Goal: Task Accomplishment & Management: Manage account settings

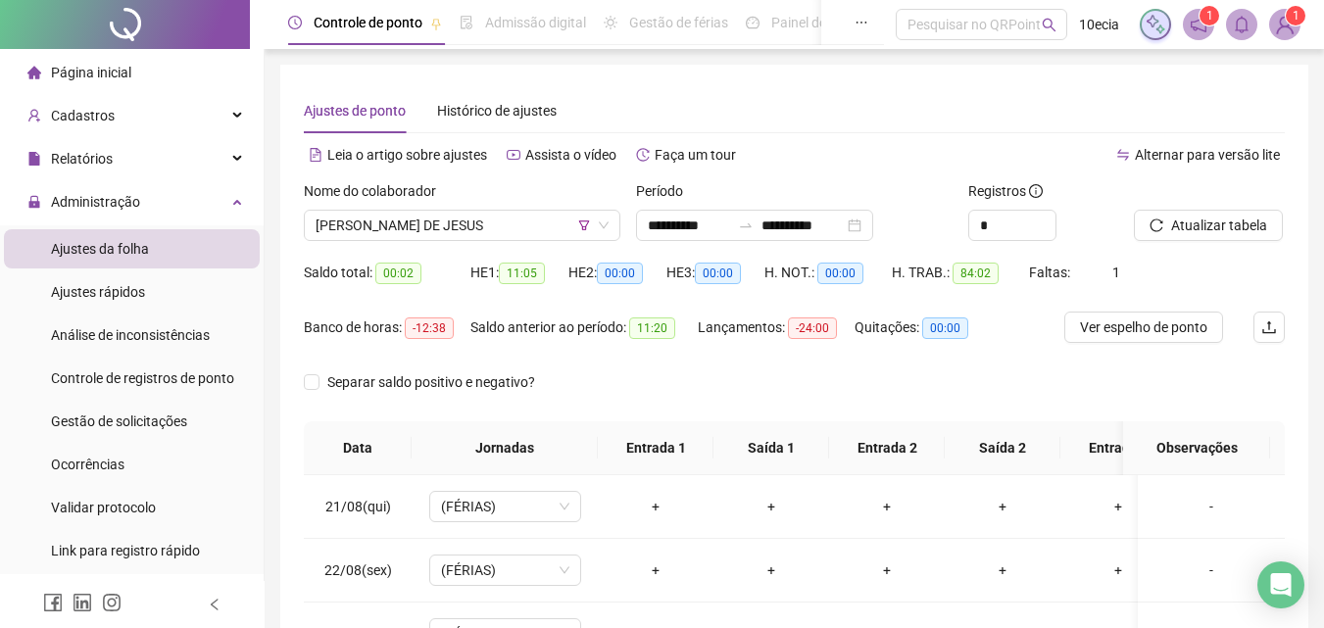
scroll to position [1507, 0]
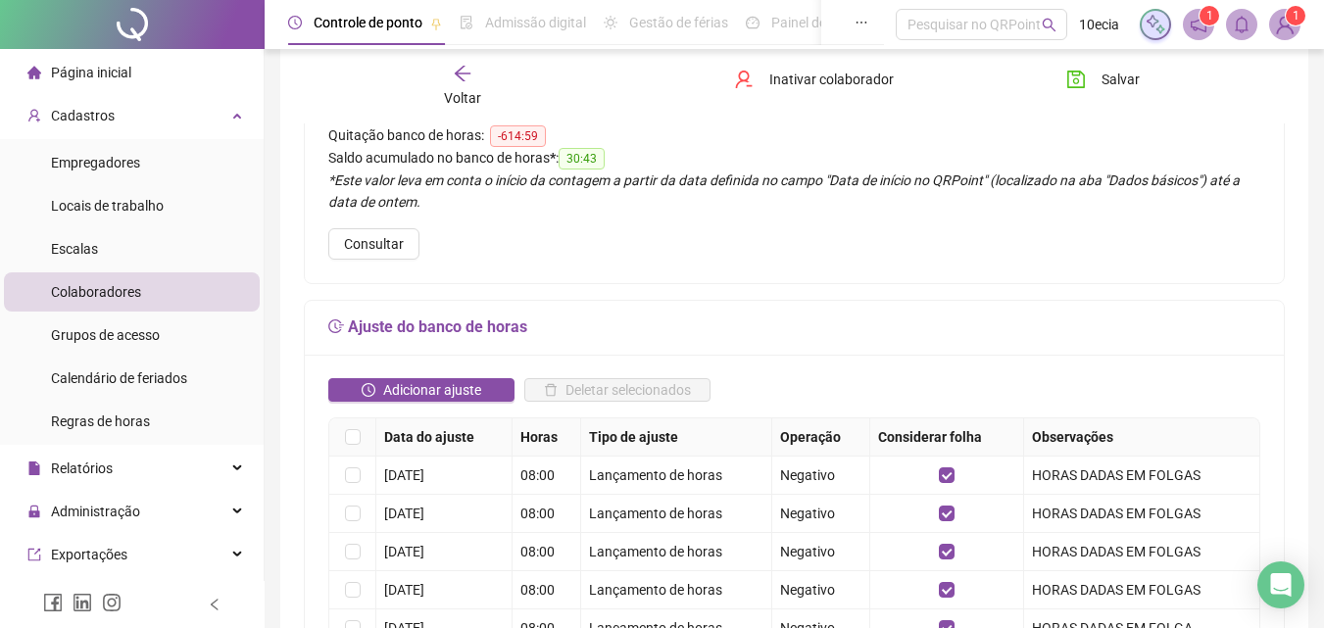
scroll to position [196, 0]
click at [93, 117] on span "Cadastros" at bounding box center [83, 116] width 64 height 16
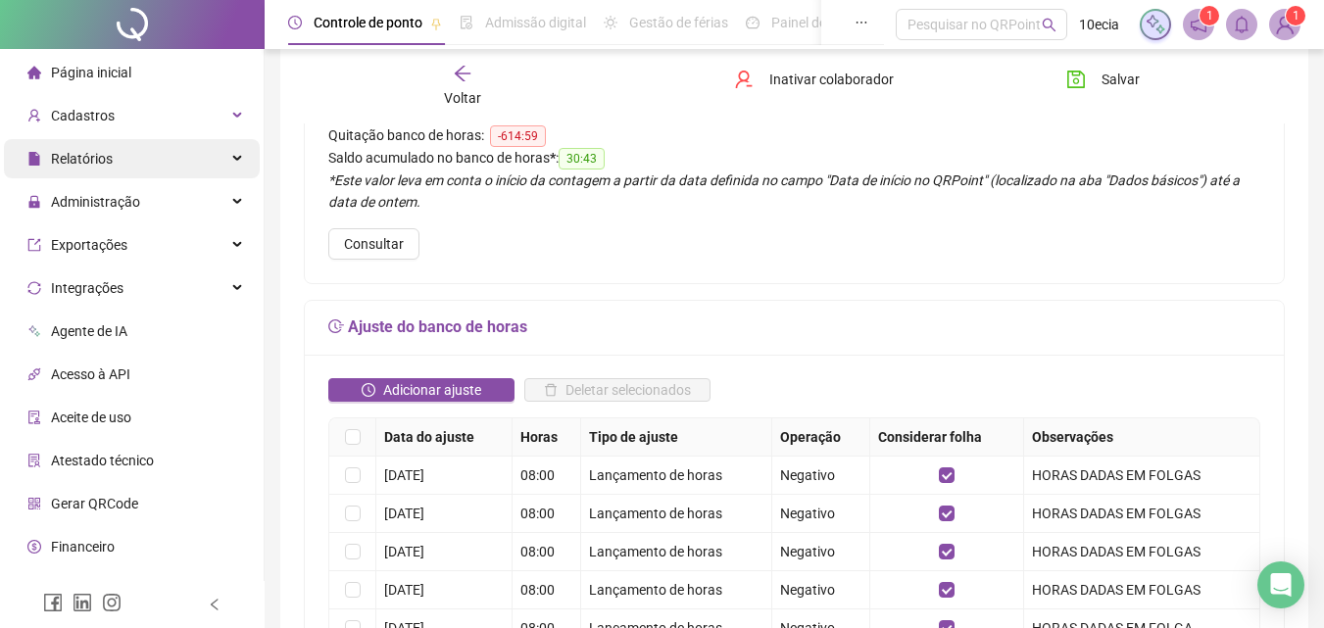
click at [102, 152] on span "Relatórios" at bounding box center [82, 159] width 62 height 16
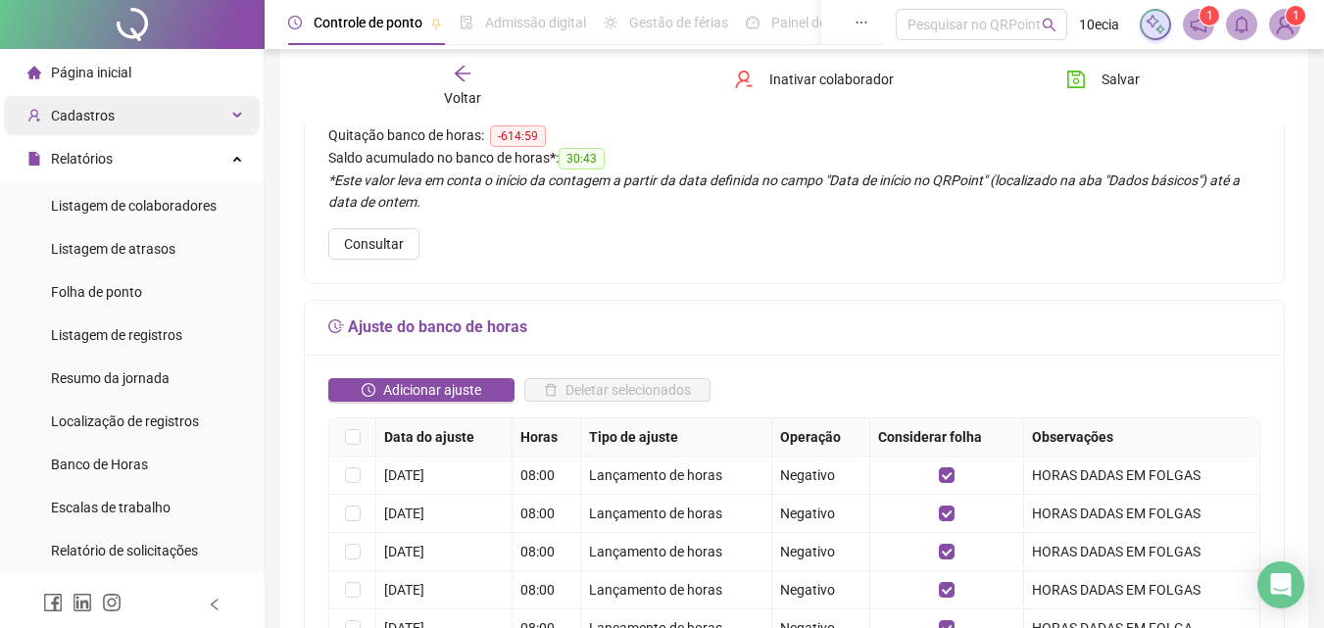
click at [121, 115] on div "Cadastros" at bounding box center [132, 115] width 256 height 39
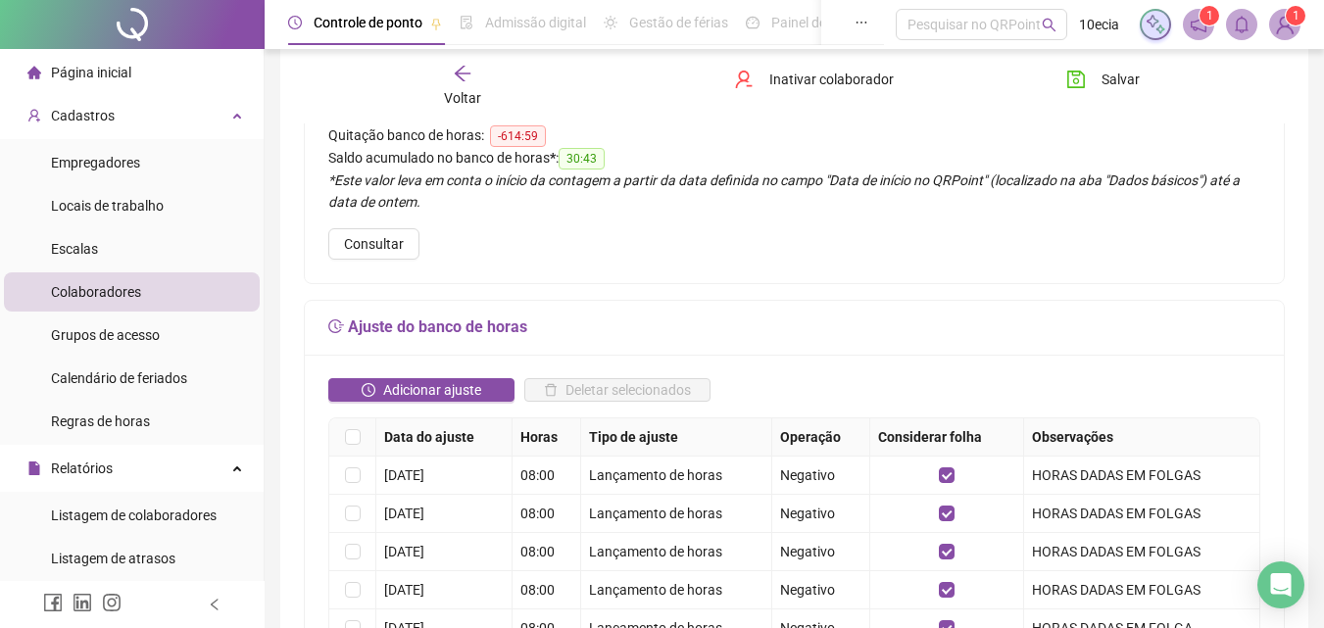
click at [96, 291] on span "Colaboradores" at bounding box center [96, 292] width 90 height 16
click at [454, 91] on span "Voltar" at bounding box center [462, 98] width 37 height 16
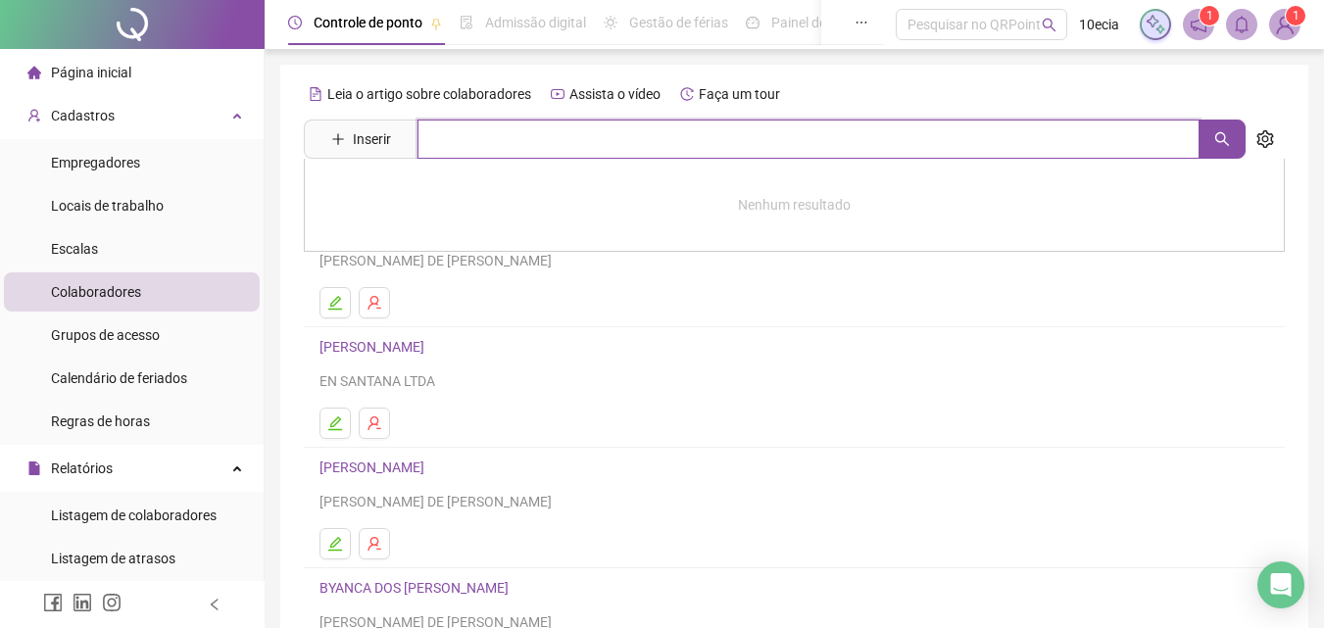
click at [548, 139] on input "text" at bounding box center [808, 139] width 782 height 39
type input "***"
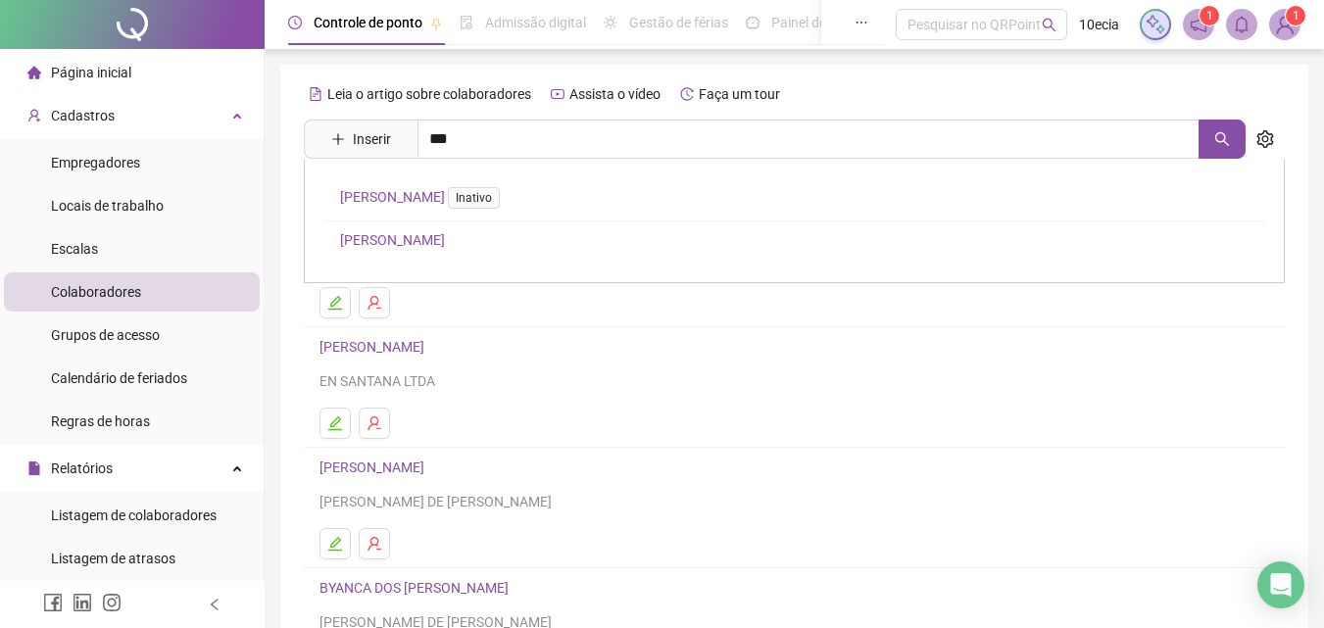
click at [445, 232] on link "JULIANA TEIXEIRA DA CRUZ" at bounding box center [392, 240] width 105 height 16
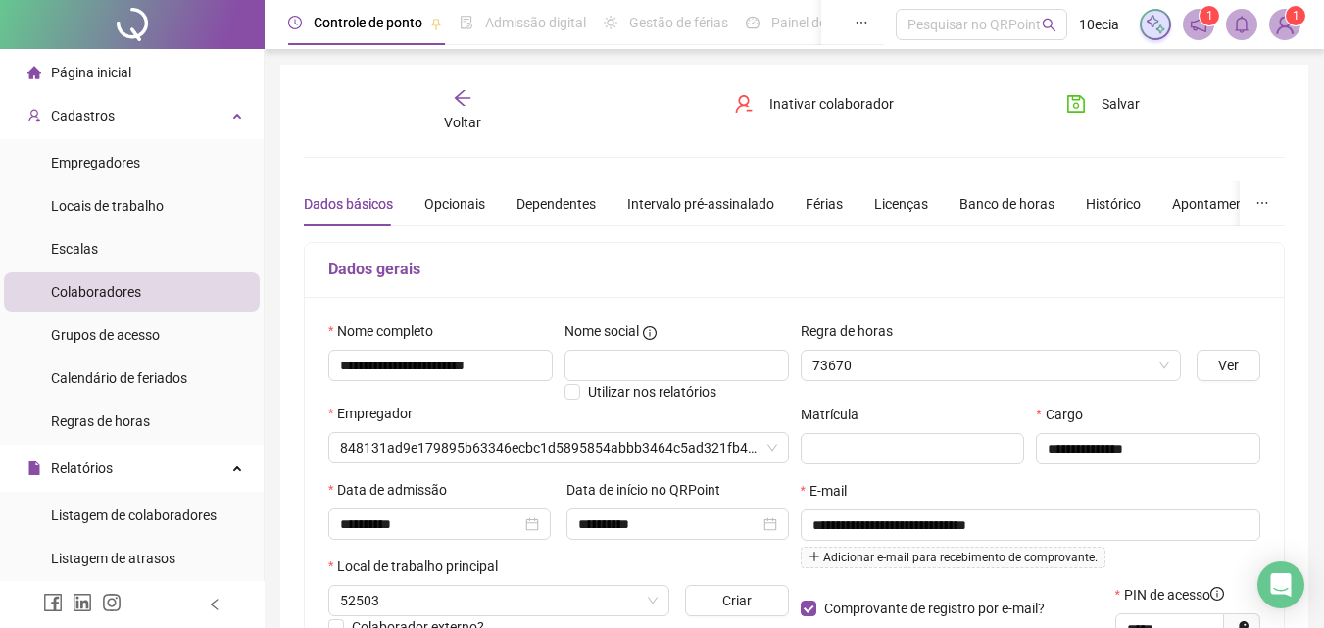
type input "**********"
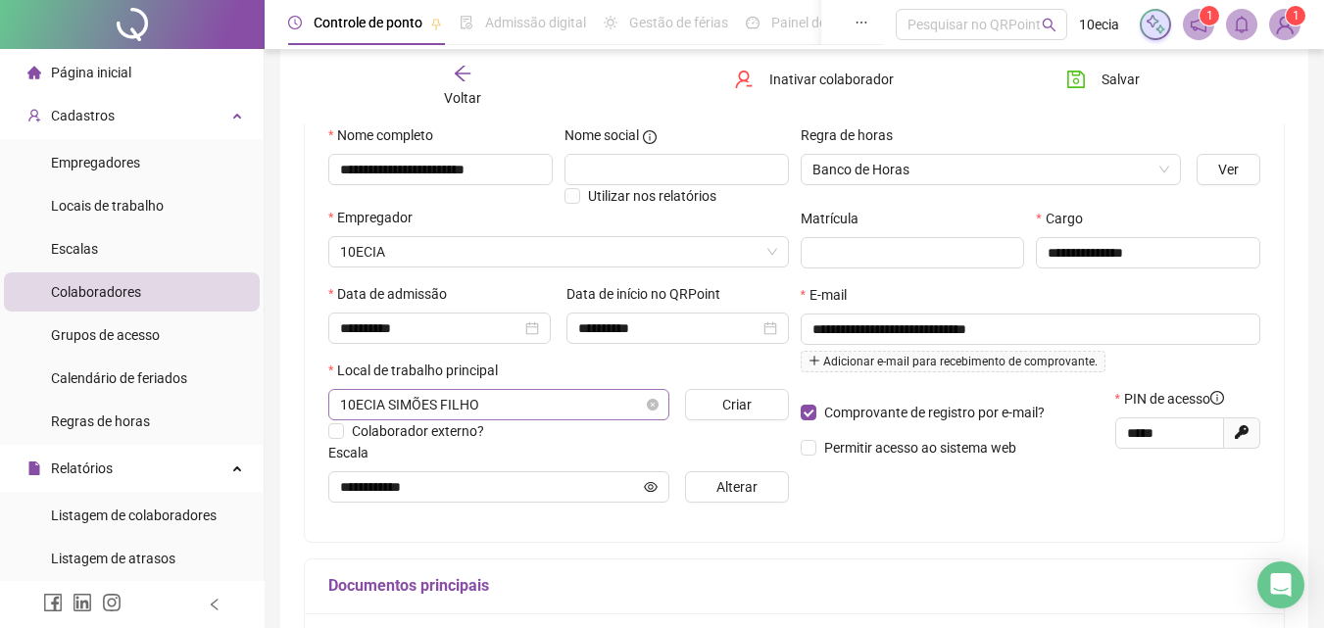
scroll to position [98, 0]
